Goal: Information Seeking & Learning: Check status

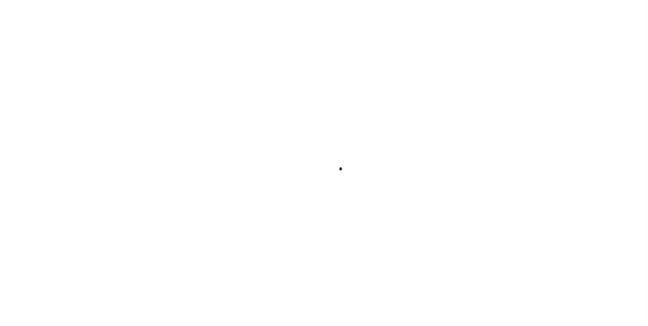
select select "100"
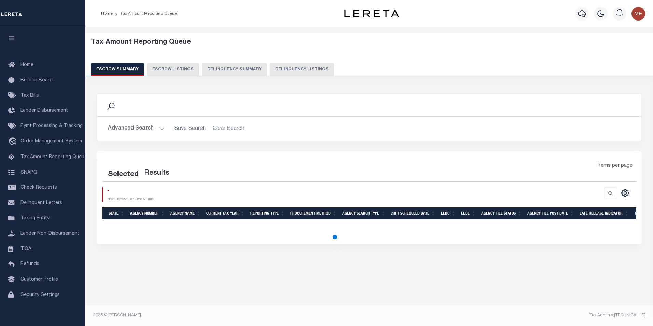
select select "100"
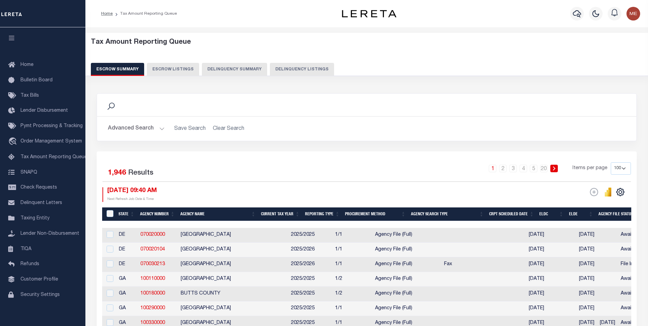
click at [216, 68] on button "Delinquency Summary" at bounding box center [234, 69] width 65 height 13
select select
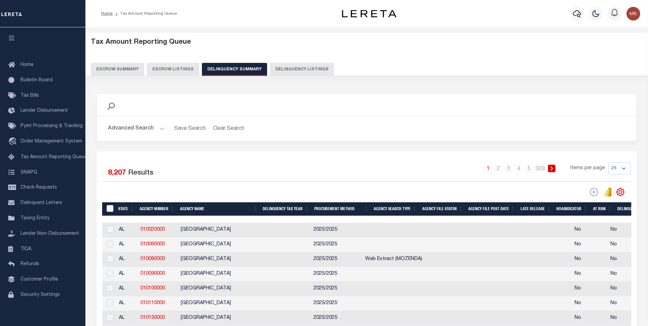
click at [163, 128] on button "Advanced Search" at bounding box center [136, 128] width 57 height 13
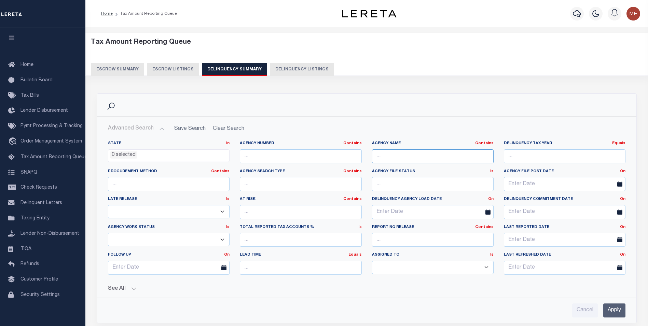
click at [396, 161] on input "text" at bounding box center [433, 156] width 122 height 14
type input "brooklyn"
click at [611, 307] on input "Apply" at bounding box center [614, 310] width 22 height 14
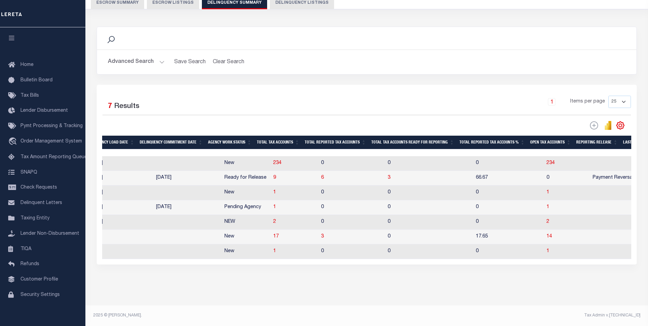
scroll to position [0, 614]
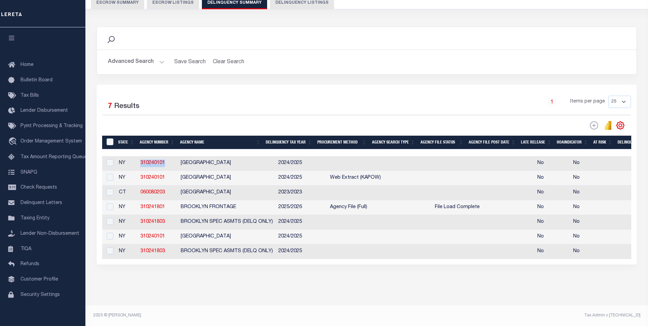
drag, startPoint x: 169, startPoint y: 156, endPoint x: 139, endPoint y: 155, distance: 29.7
click at [139, 156] on td "310240101" at bounding box center [158, 163] width 40 height 15
checkbox input "true"
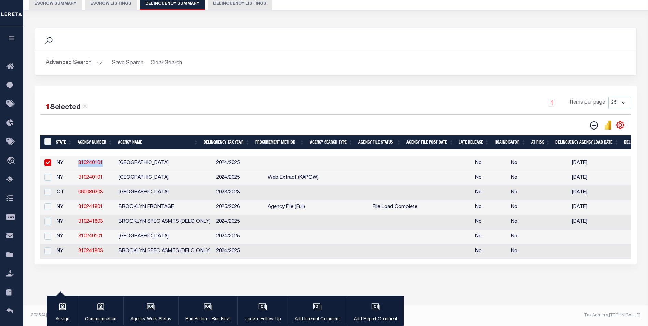
copy link "310240101"
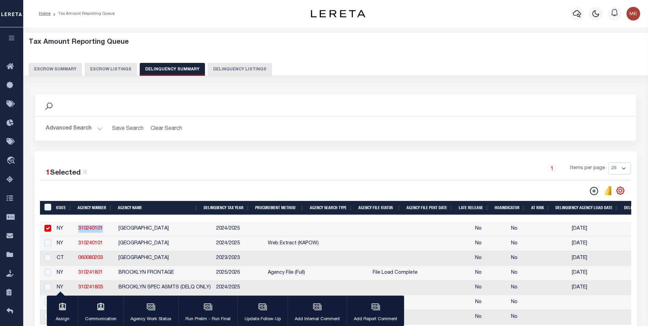
click at [98, 129] on button "Advanced Search" at bounding box center [74, 128] width 57 height 13
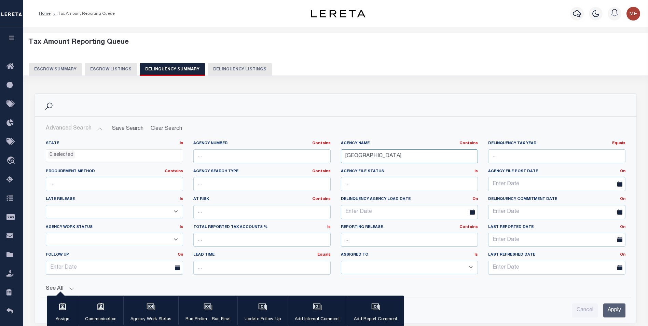
click at [364, 156] on input "brooklyn" at bounding box center [409, 156] width 137 height 14
click at [243, 161] on input "text" at bounding box center [261, 156] width 137 height 14
paste input "310240101"
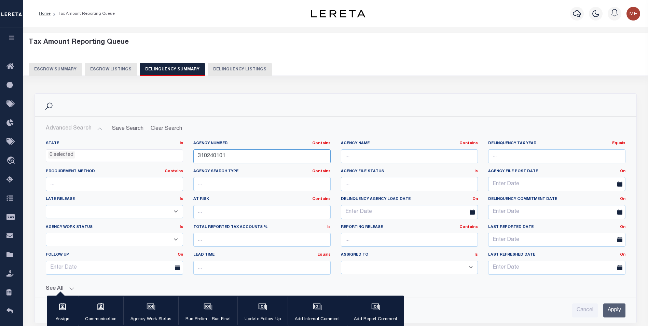
type input "310240101"
click at [614, 306] on input "Apply" at bounding box center [614, 310] width 22 height 14
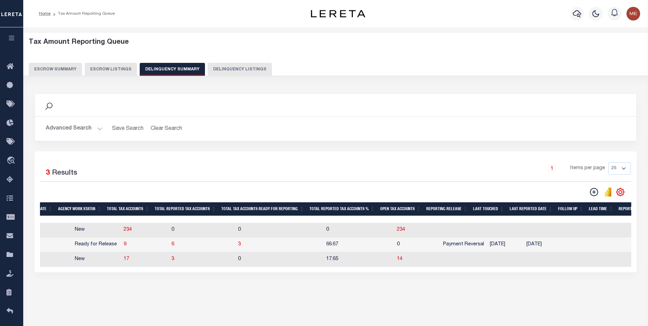
scroll to position [0, 451]
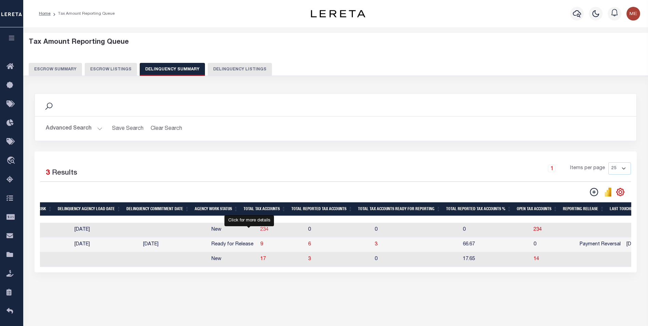
click at [260, 230] on span "234" at bounding box center [264, 229] width 8 height 5
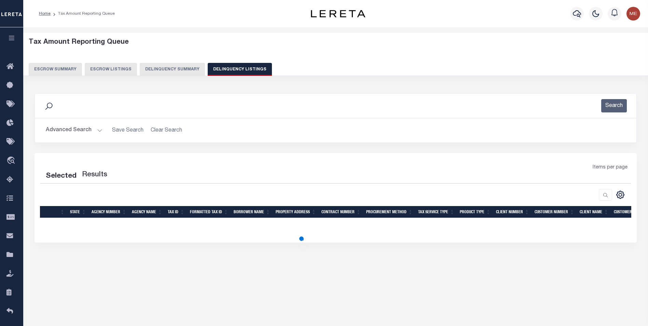
select select "100"
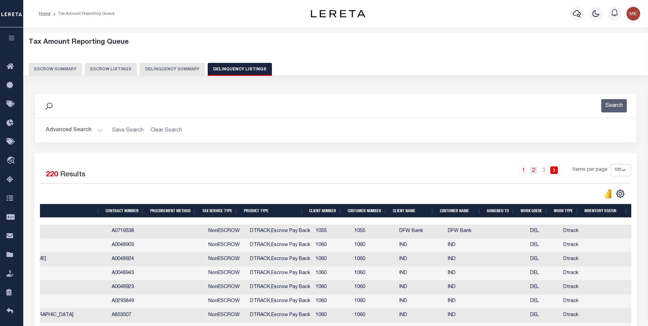
click at [534, 171] on link "2" at bounding box center [533, 170] width 8 height 8
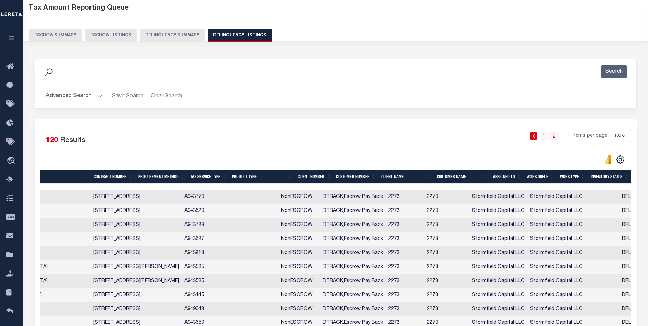
click at [557, 140] on link "2" at bounding box center [554, 136] width 8 height 8
click at [560, 137] on div "1 2" at bounding box center [543, 136] width 47 height 8
click at [552, 137] on link "2" at bounding box center [554, 136] width 8 height 8
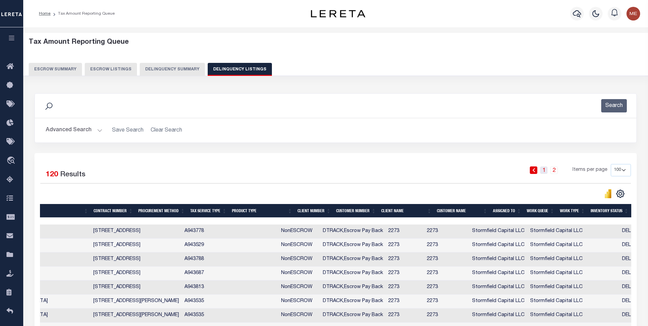
click at [544, 168] on link "1" at bounding box center [544, 170] width 8 height 8
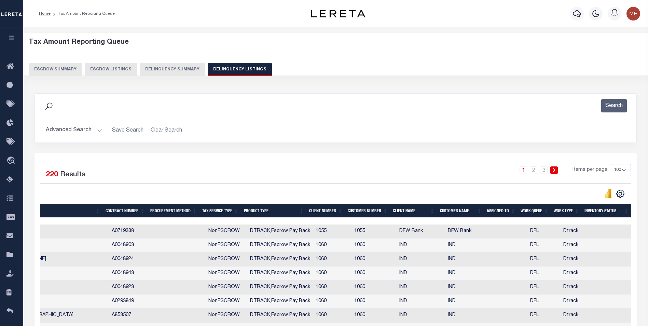
click at [189, 73] on button "Delinquency Summary" at bounding box center [172, 69] width 65 height 13
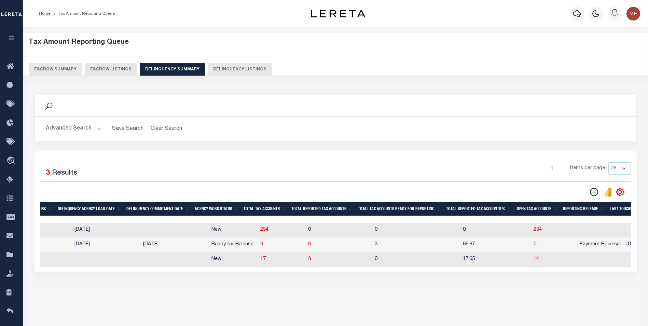
scroll to position [0, 656]
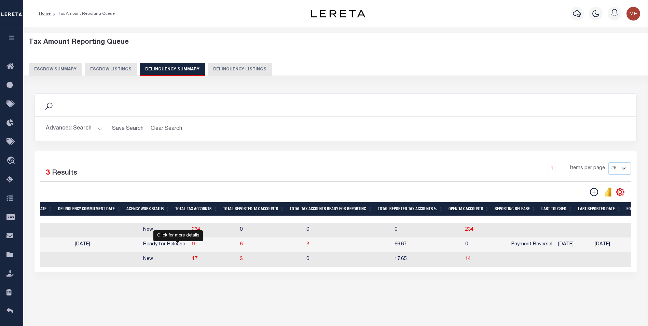
click at [192, 246] on span "9" at bounding box center [193, 244] width 3 height 5
select select "100"
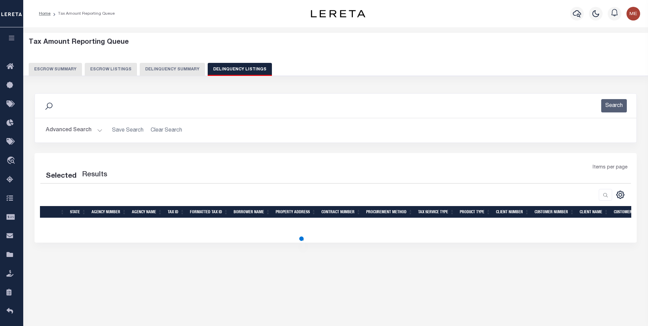
select select "100"
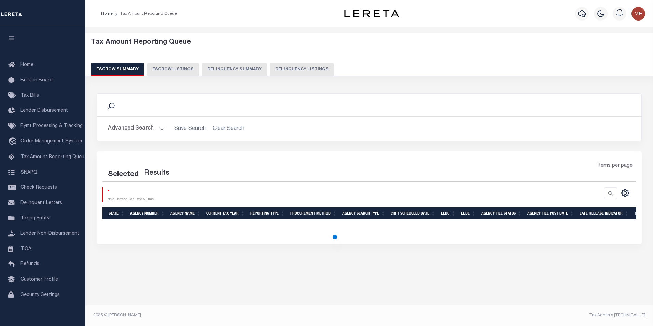
select select "100"
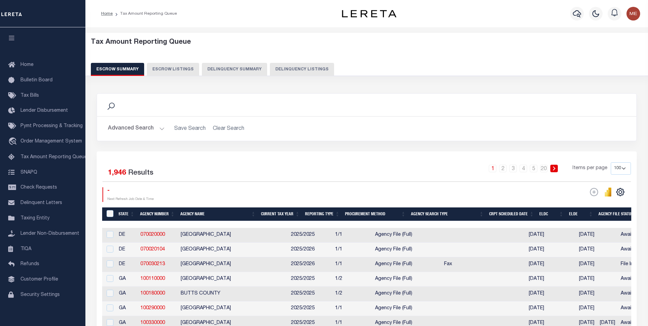
click at [227, 66] on button "Delinquency Summary" at bounding box center [234, 69] width 65 height 13
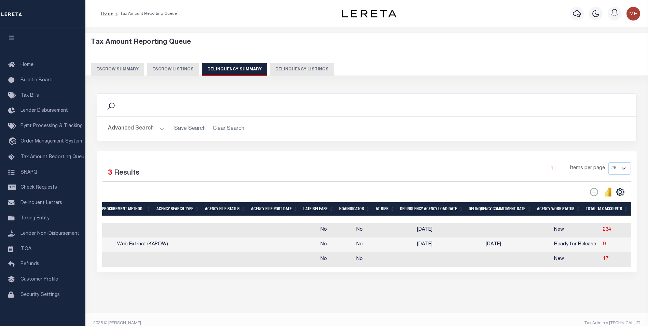
scroll to position [0, 341]
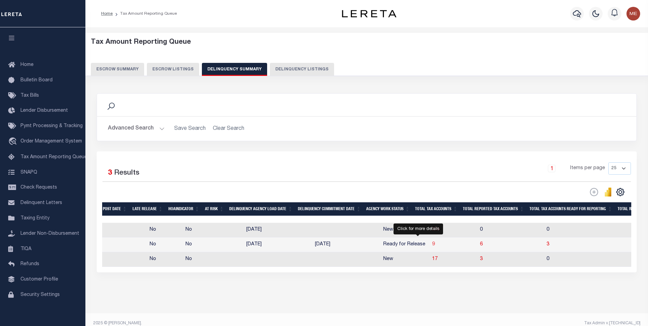
click at [432, 245] on span "9" at bounding box center [433, 244] width 3 height 5
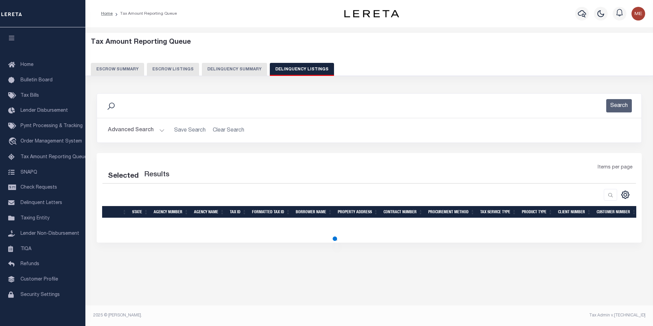
select select "100"
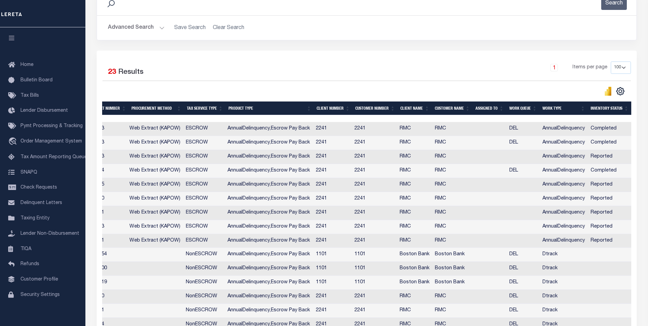
scroll to position [0, 0]
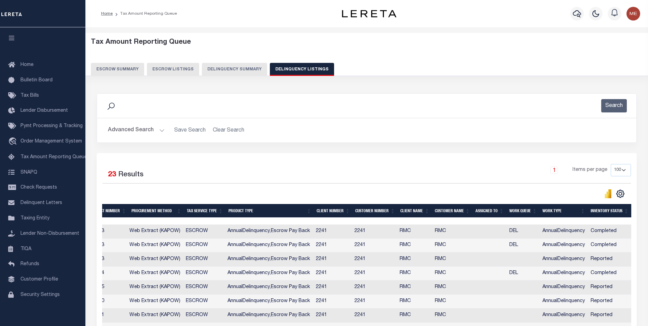
click at [202, 67] on button "Delinquency Summary" at bounding box center [234, 69] width 65 height 13
